Goal: Transaction & Acquisition: Purchase product/service

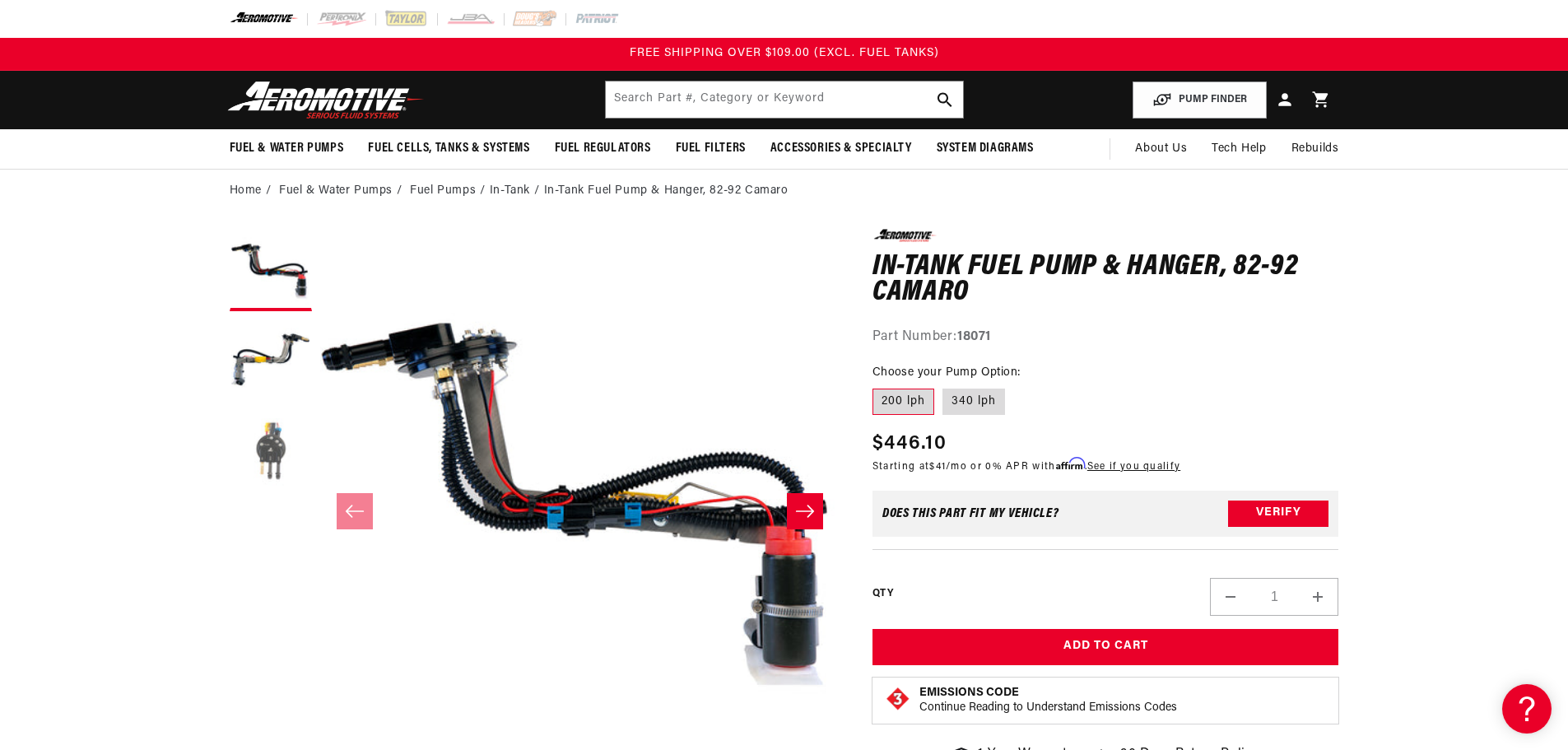
click at [281, 441] on button "Load image 3 in gallery view" at bounding box center [271, 451] width 82 height 82
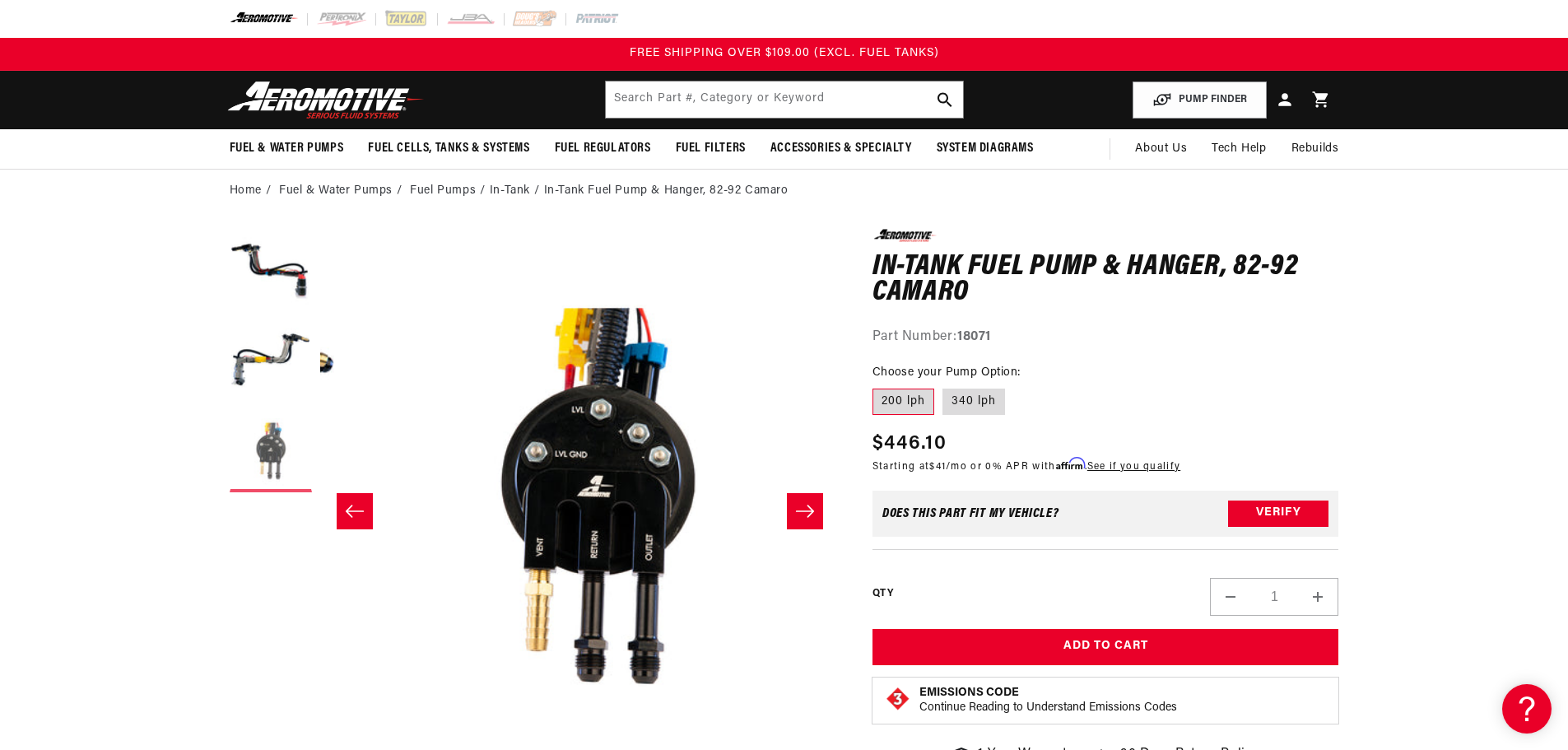
scroll to position [0, 1039]
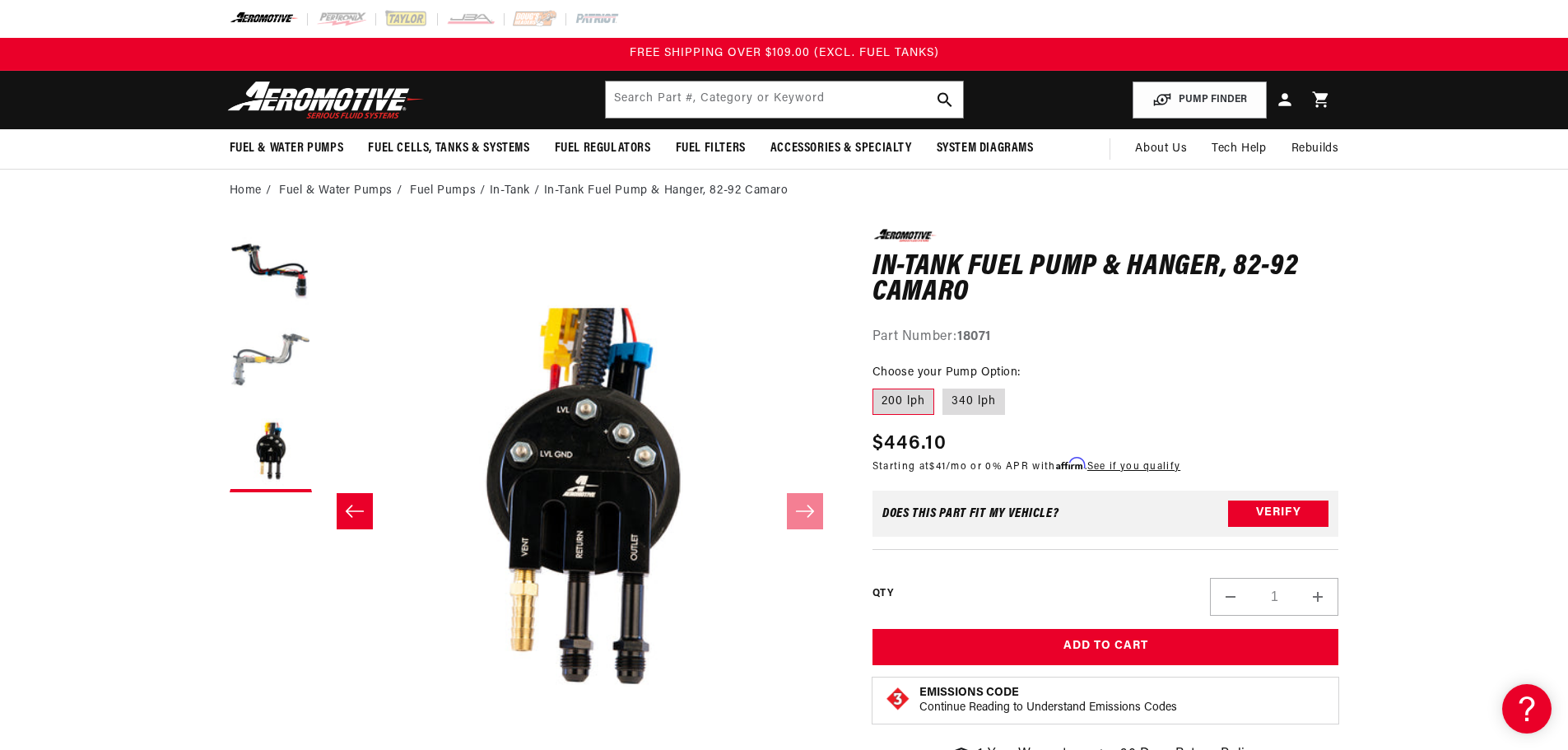
click at [266, 350] on button "Load image 2 in gallery view" at bounding box center [271, 360] width 82 height 82
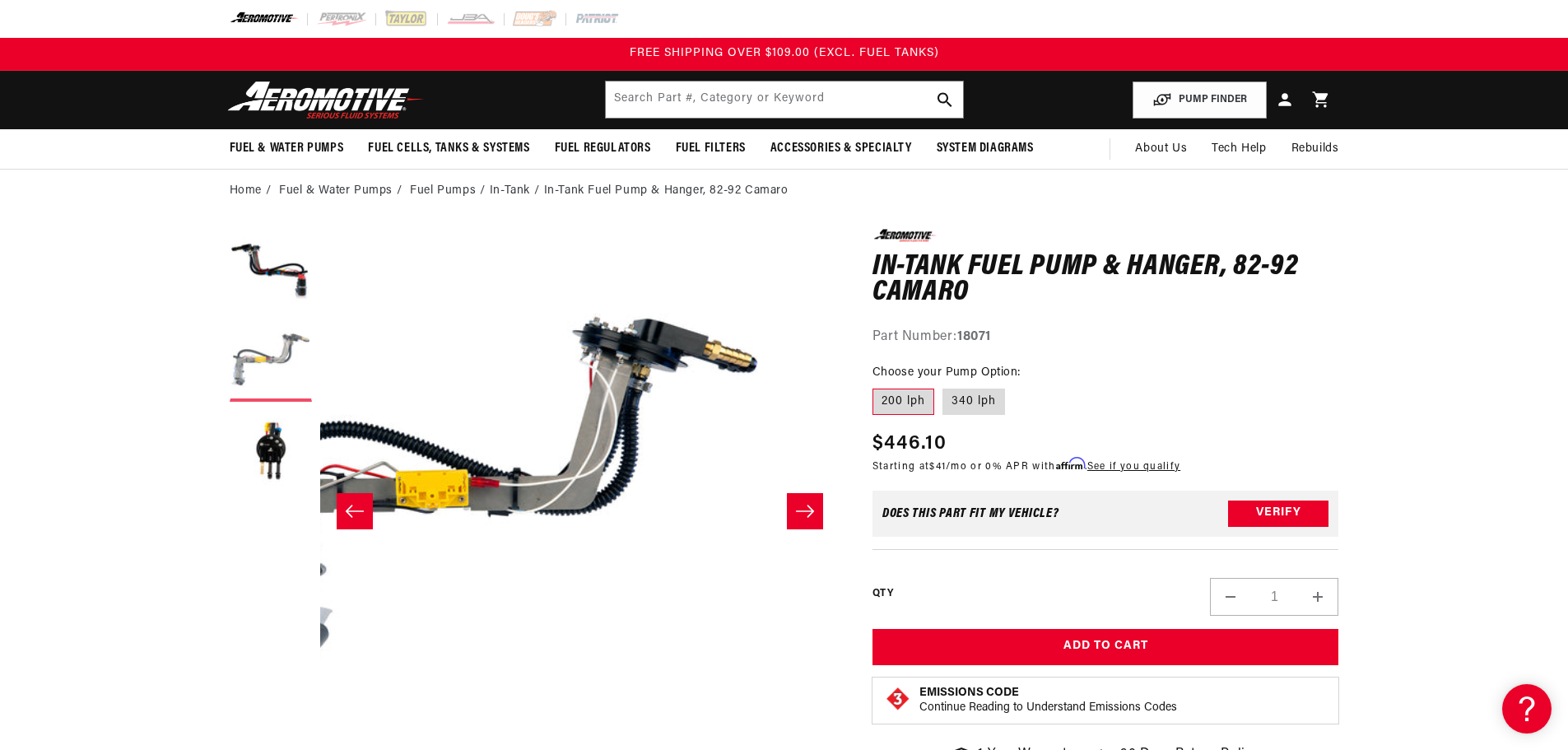
scroll to position [0, 519]
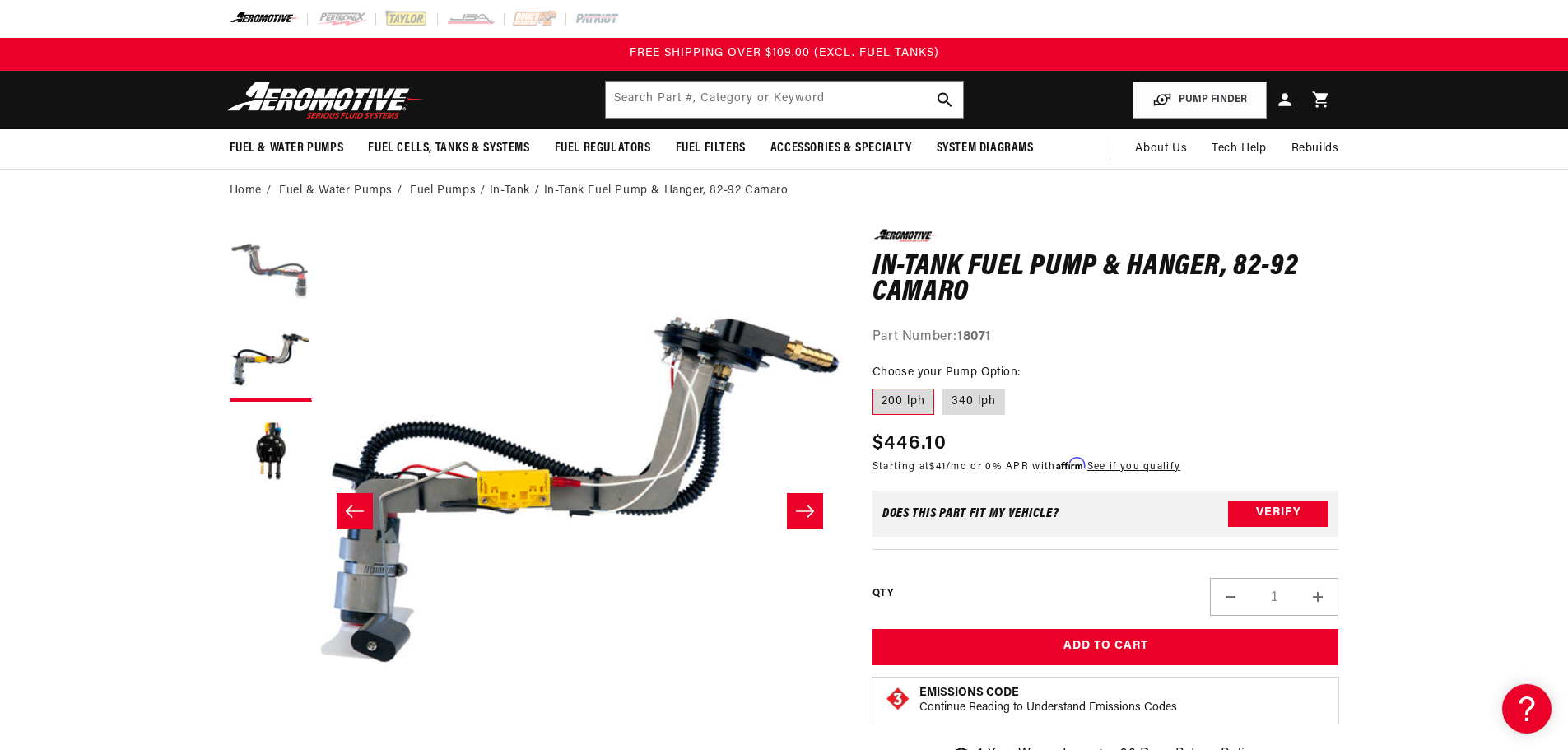
click at [276, 274] on button "Load image 1 in gallery view" at bounding box center [271, 270] width 82 height 82
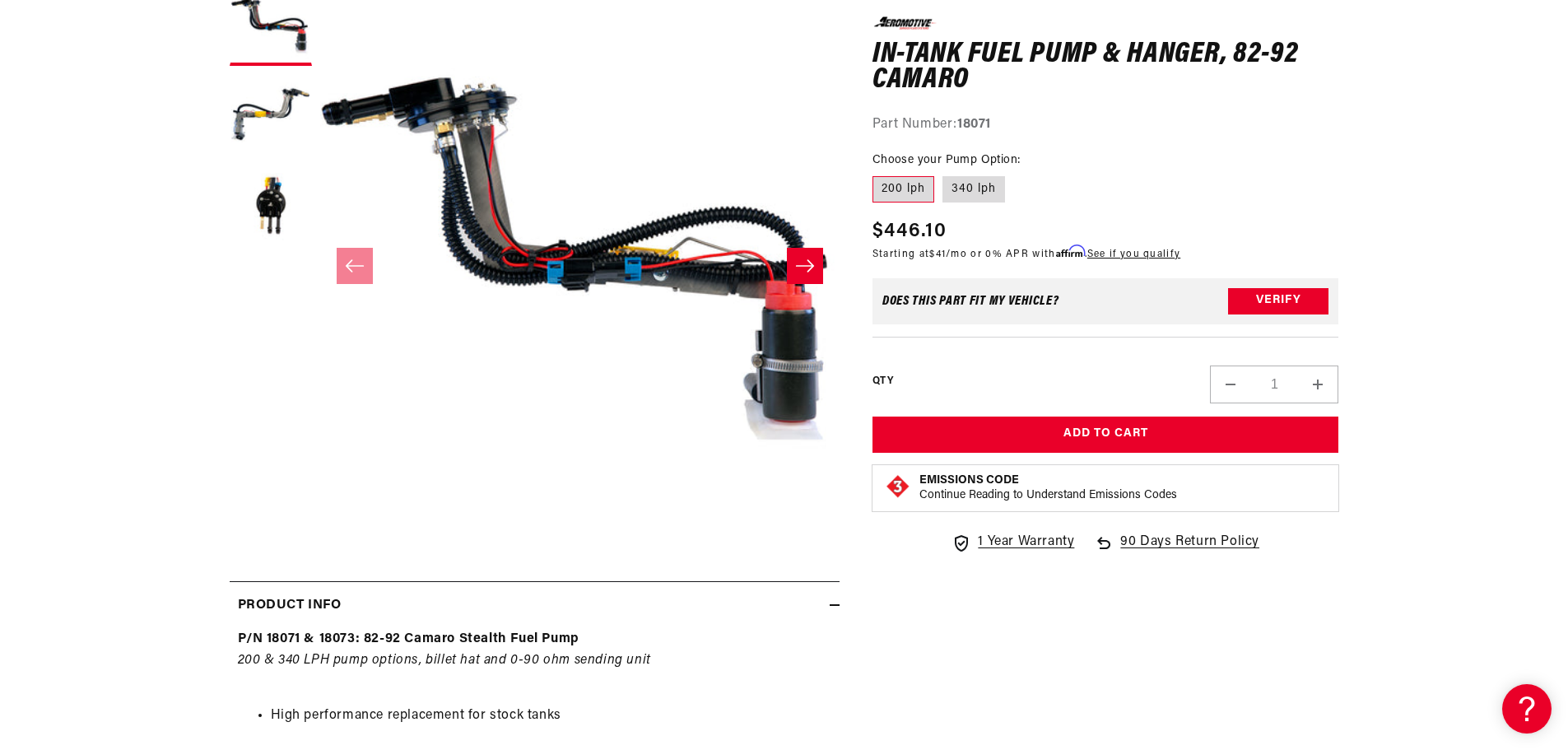
scroll to position [247, 0]
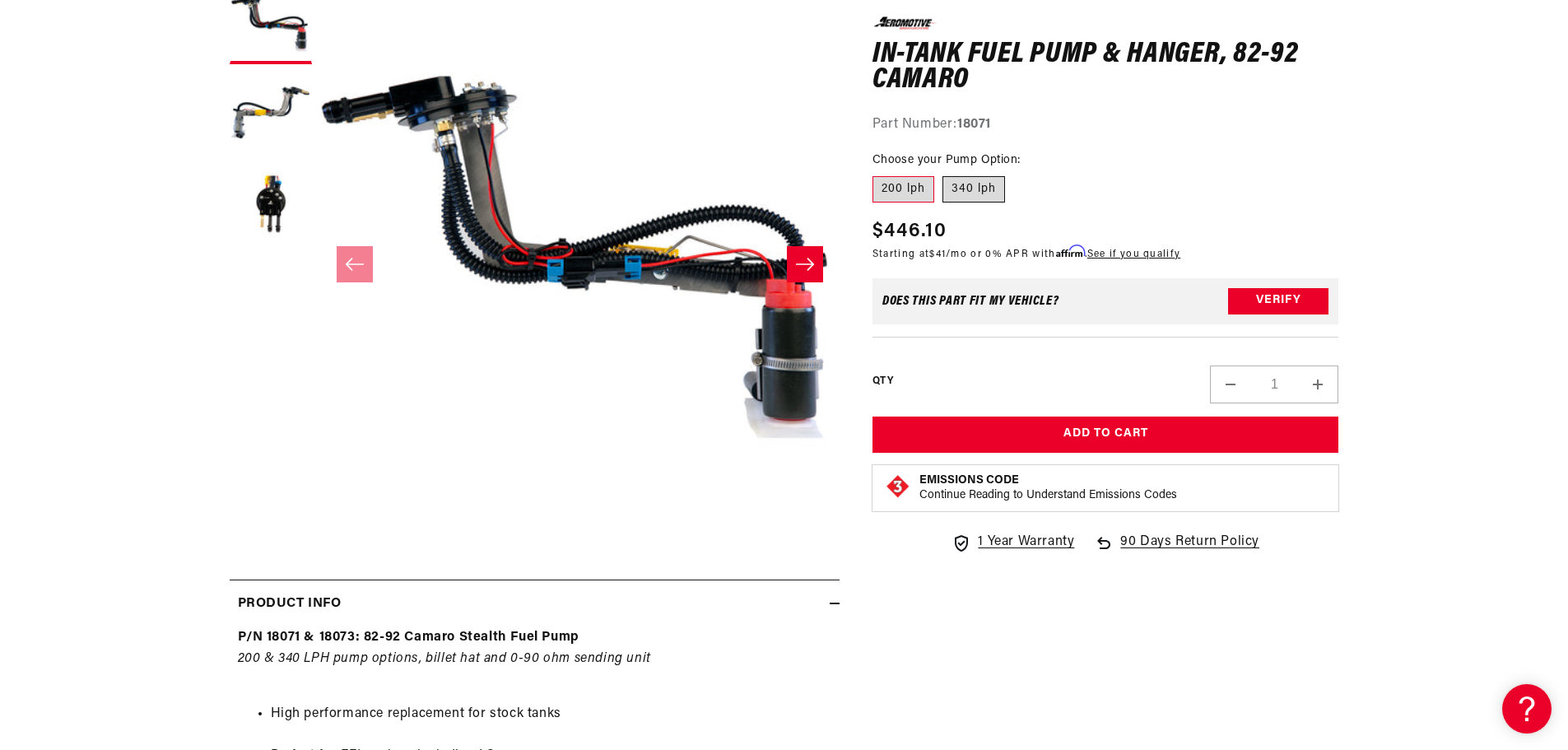
click at [973, 196] on label "340 lph" at bounding box center [974, 189] width 63 height 26
click at [943, 173] on input "340 lph" at bounding box center [943, 173] width 1 height 1
radio input "true"
click at [903, 194] on label "200 lph" at bounding box center [902, 189] width 62 height 26
click at [877, 173] on input "200 lph" at bounding box center [876, 173] width 1 height 1
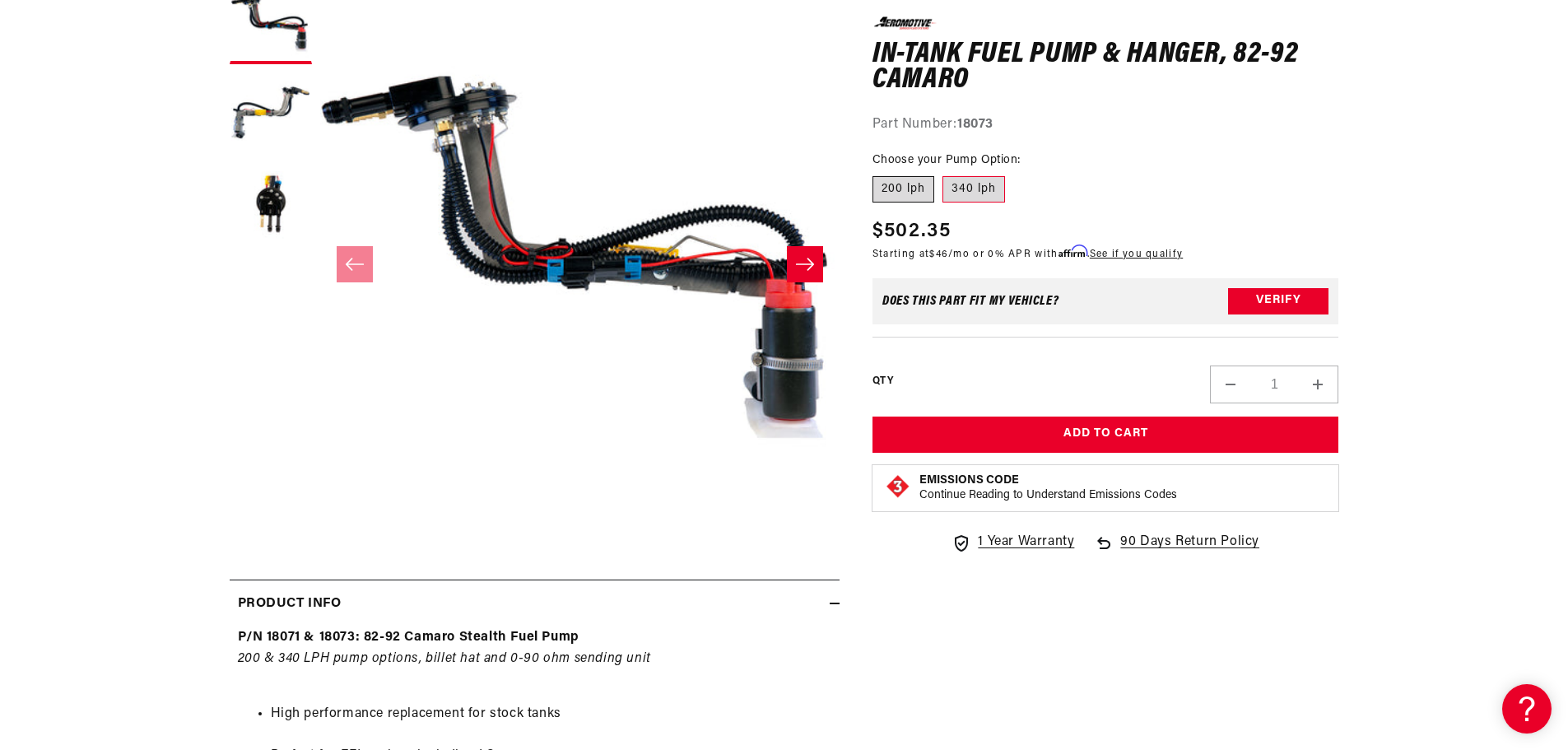
radio input "true"
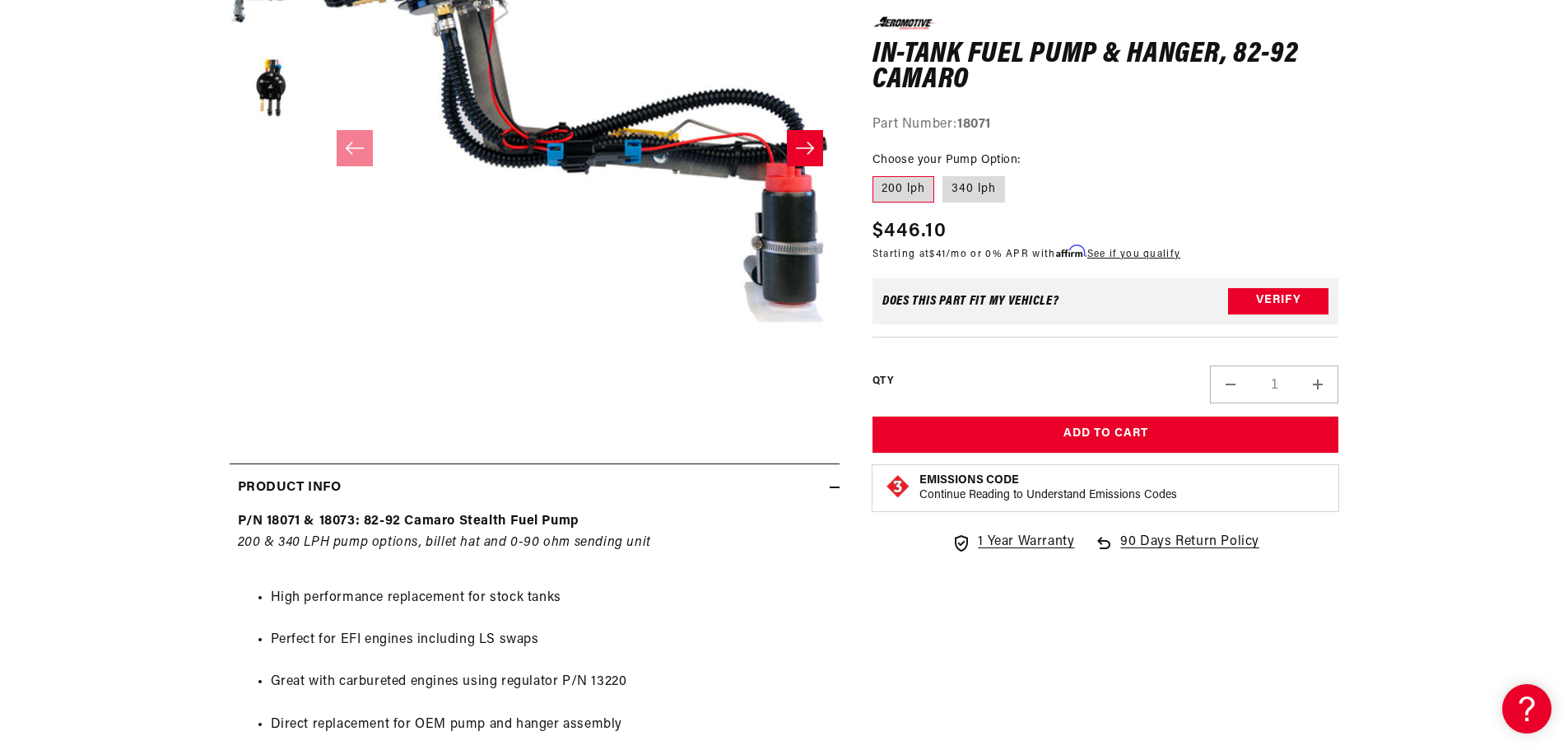
scroll to position [494, 0]
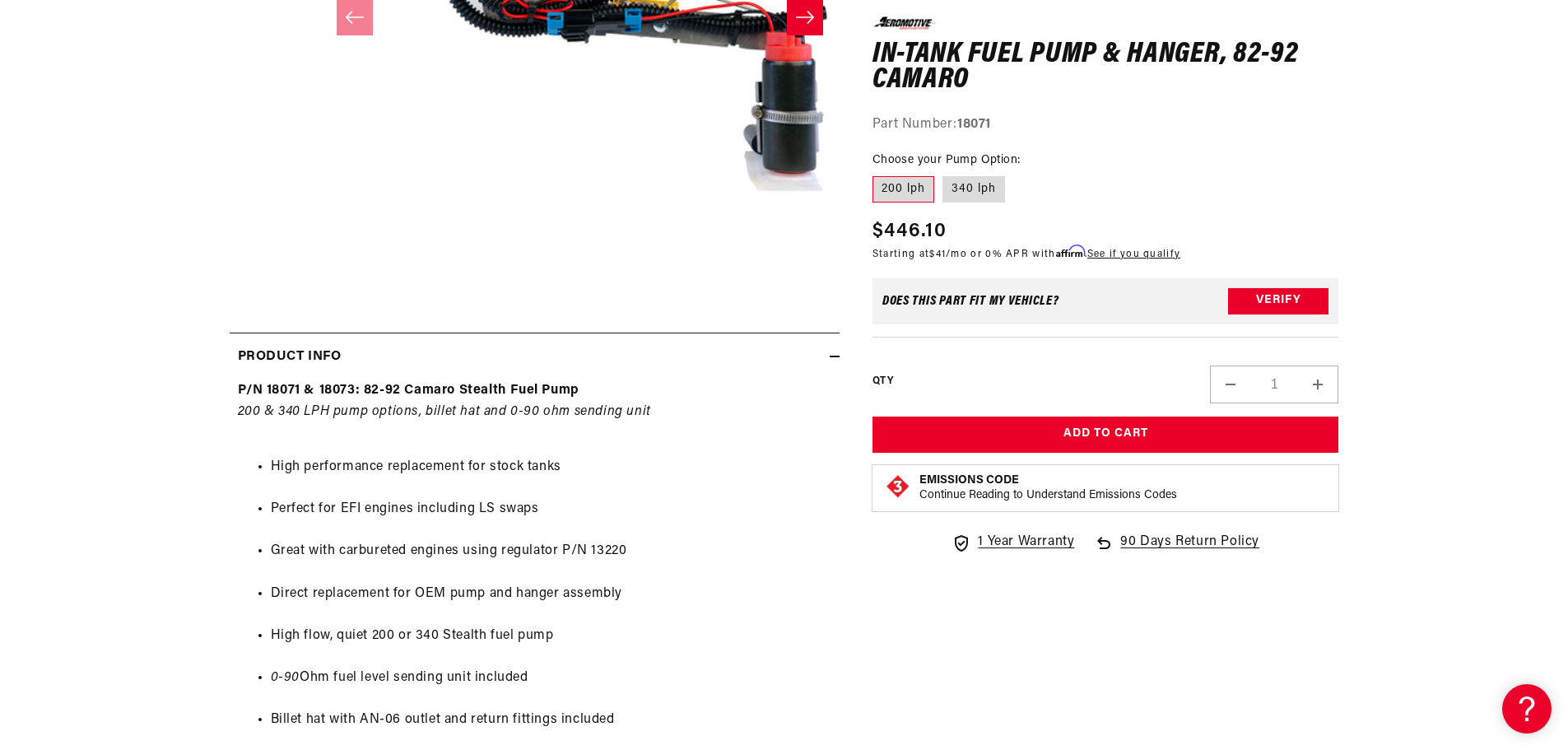
drag, startPoint x: 955, startPoint y: 467, endPoint x: 945, endPoint y: 453, distance: 17.2
